Goal: Transaction & Acquisition: Obtain resource

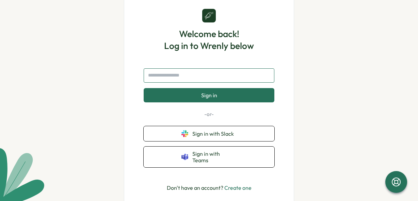
click at [179, 79] on input "text" at bounding box center [209, 75] width 131 height 14
type input "**********"
click at [203, 98] on span "Sign in" at bounding box center [209, 95] width 16 height 6
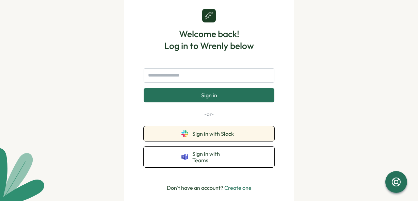
click at [207, 137] on span "Sign in with Slack" at bounding box center [214, 134] width 44 height 6
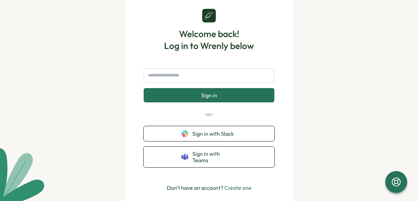
click at [331, 46] on div "Welcome back! Log in to Wrenly below Sign in -or- Sign in with Slack Sign in wi…" at bounding box center [209, 100] width 418 height 201
click at [206, 77] on input "text" at bounding box center [209, 75] width 131 height 14
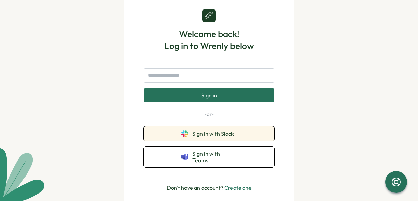
click at [199, 137] on span "Sign in with Slack" at bounding box center [214, 134] width 44 height 6
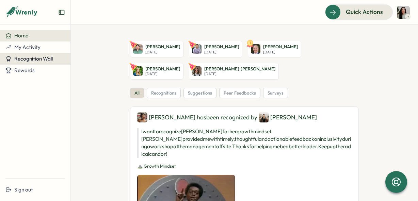
click at [30, 59] on span "Recognition Wall" at bounding box center [33, 59] width 38 height 6
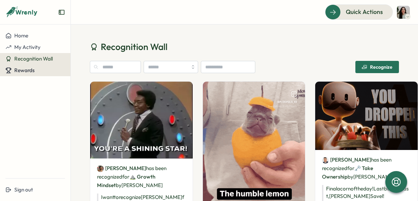
click at [23, 70] on span "Rewards" at bounding box center [24, 70] width 20 height 6
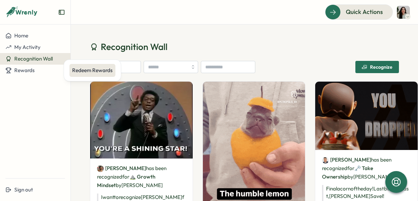
click at [80, 68] on div "Redeem Rewards" at bounding box center [92, 70] width 41 height 7
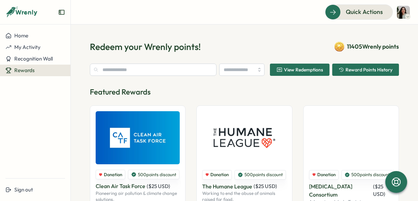
type input "******"
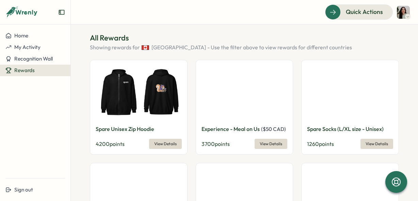
scroll to position [215, 0]
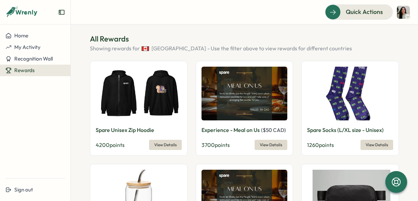
click at [144, 89] on img at bounding box center [139, 94] width 86 height 54
click at [166, 140] on span "View Details" at bounding box center [165, 145] width 22 height 10
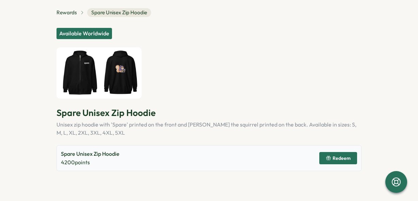
click at [88, 74] on img at bounding box center [99, 73] width 85 height 52
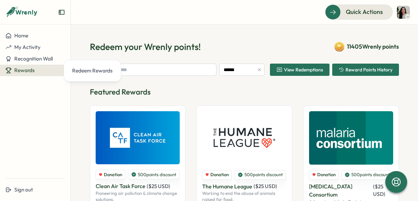
scroll to position [48, 0]
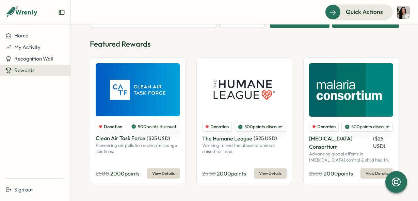
click at [80, 114] on section "Redeem your Wrenly points! 11405 Wrenly points ****** View Redemptions Reward P…" at bounding box center [244, 113] width 347 height 177
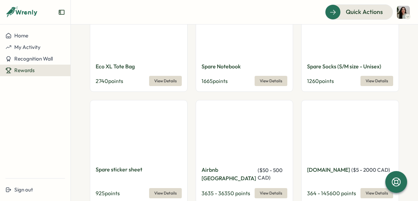
scroll to position [497, 0]
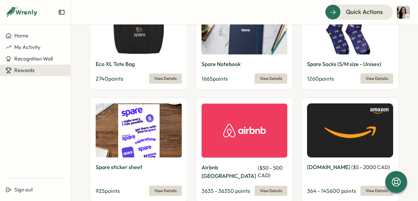
click at [268, 186] on span "View Details" at bounding box center [271, 191] width 22 height 10
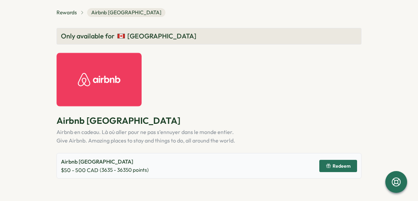
click at [340, 165] on span "Redeem" at bounding box center [342, 166] width 18 height 5
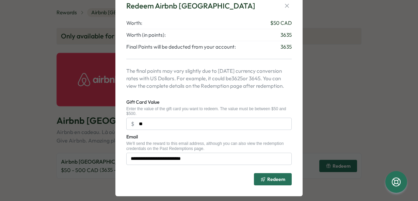
scroll to position [25, 0]
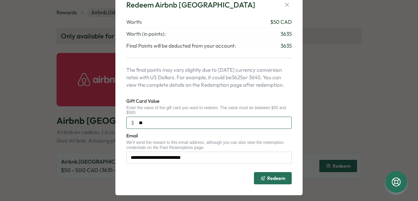
click at [158, 122] on input "**" at bounding box center [209, 123] width 166 height 12
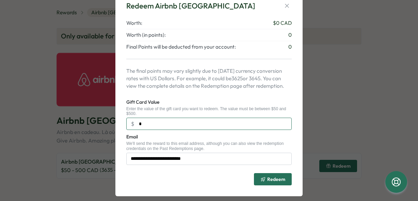
scroll to position [0, 0]
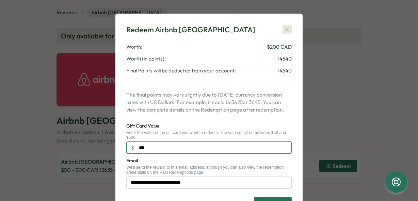
type input "***"
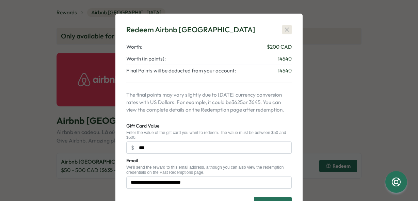
click at [286, 32] on icon "button" at bounding box center [287, 29] width 7 height 7
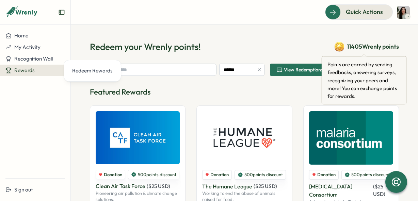
click at [348, 48] on span "11405 Wrenly points" at bounding box center [373, 46] width 52 height 9
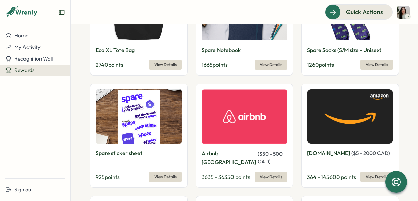
scroll to position [556, 0]
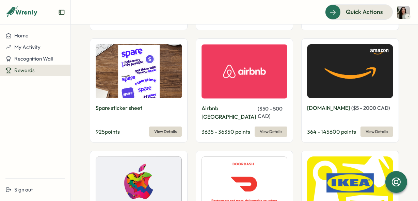
click at [276, 127] on span "View Details" at bounding box center [271, 132] width 22 height 10
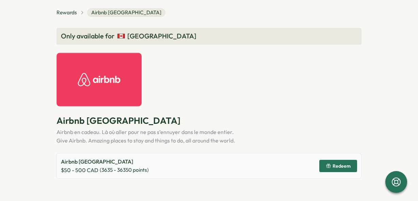
click at [338, 169] on span "Redeem" at bounding box center [338, 166] width 25 height 12
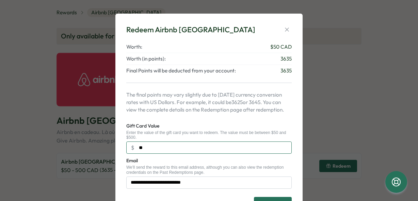
drag, startPoint x: 164, startPoint y: 150, endPoint x: 112, endPoint y: 145, distance: 52.4
click at [112, 145] on div "**********" at bounding box center [209, 100] width 418 height 201
type input "***"
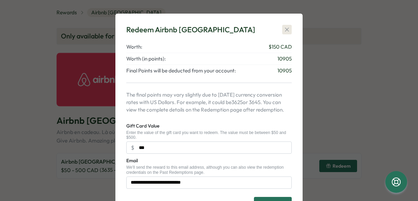
click at [286, 32] on icon "button" at bounding box center [287, 29] width 7 height 7
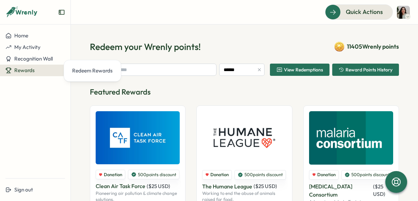
click at [197, 92] on p "Featured Rewards" at bounding box center [244, 92] width 309 height 11
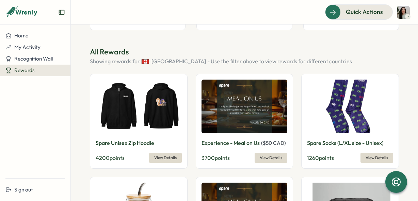
scroll to position [203, 0]
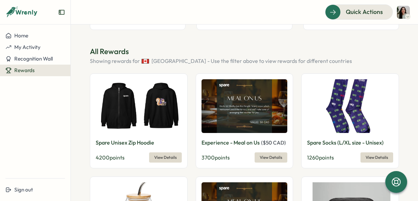
click at [169, 153] on span "View Details" at bounding box center [165, 158] width 22 height 10
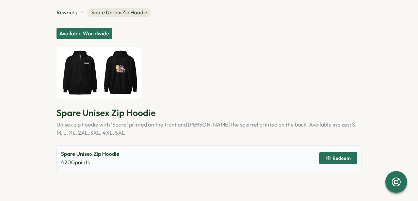
click at [122, 79] on img at bounding box center [99, 73] width 85 height 52
click at [79, 71] on img at bounding box center [99, 73] width 85 height 52
